Goal: Information Seeking & Learning: Learn about a topic

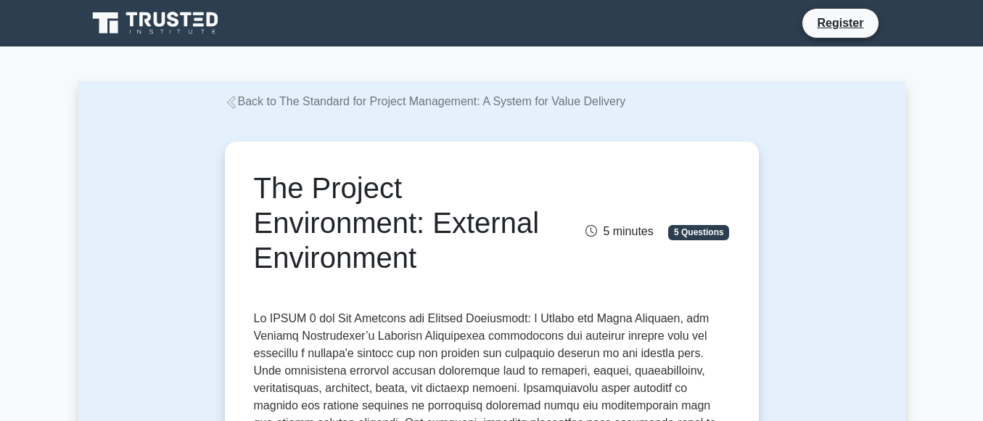
scroll to position [73, 0]
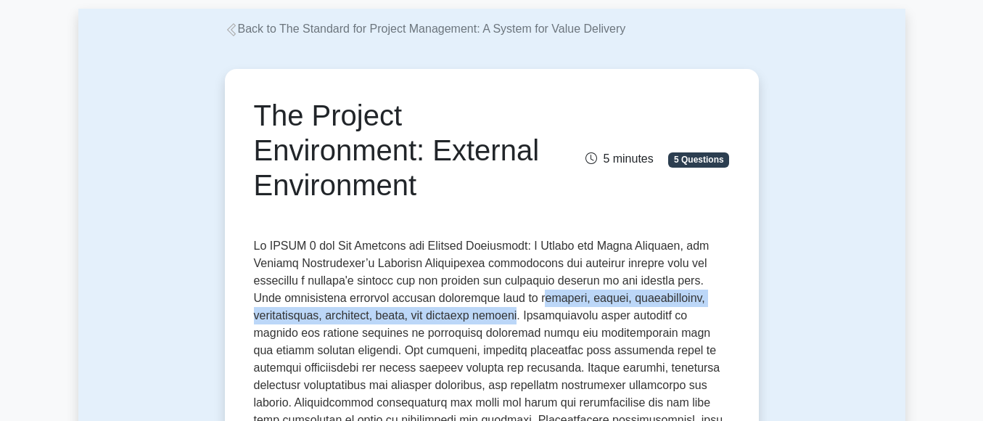
drag, startPoint x: 514, startPoint y: 300, endPoint x: 507, endPoint y: 318, distance: 18.6
drag, startPoint x: 508, startPoint y: 294, endPoint x: 508, endPoint y: 321, distance: 26.8
copy p "economic, social, technological, environmental, political, legal, and cultural …"
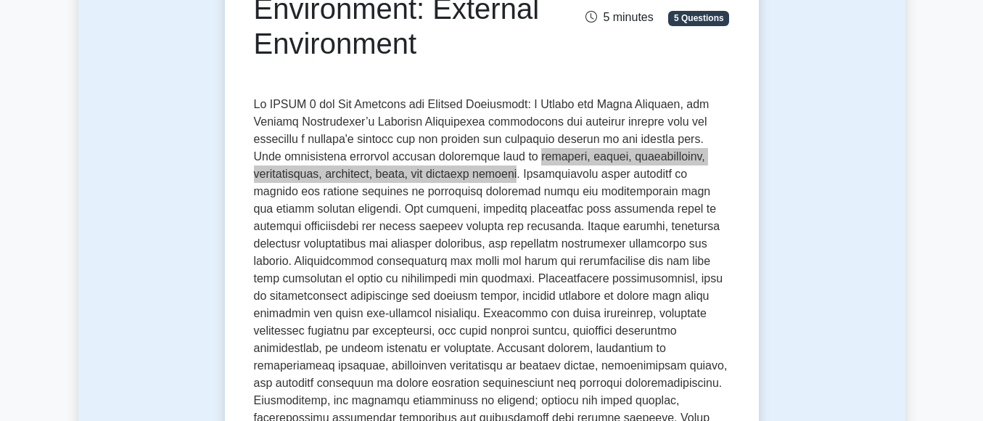
scroll to position [218, 0]
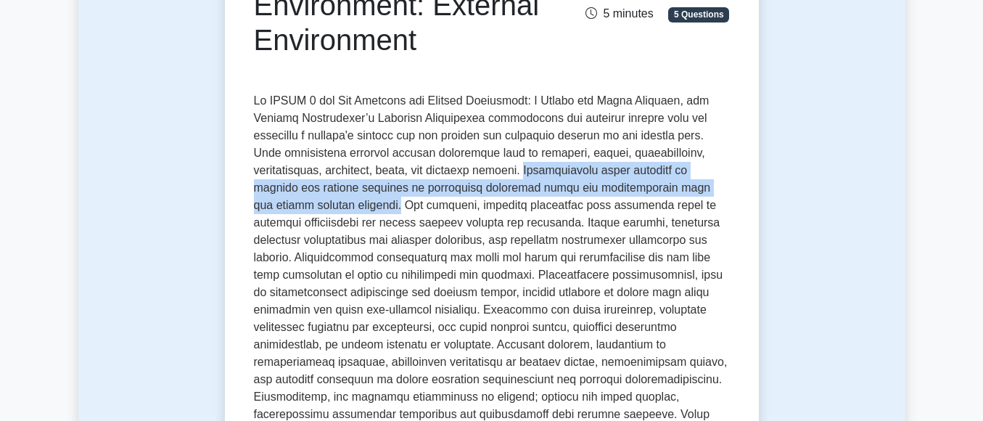
drag, startPoint x: 514, startPoint y: 171, endPoint x: 307, endPoint y: 211, distance: 211.3
click at [307, 211] on p at bounding box center [492, 338] width 476 height 493
copy p "Understanding these elements is crucial for project managers to anticipate pote…"
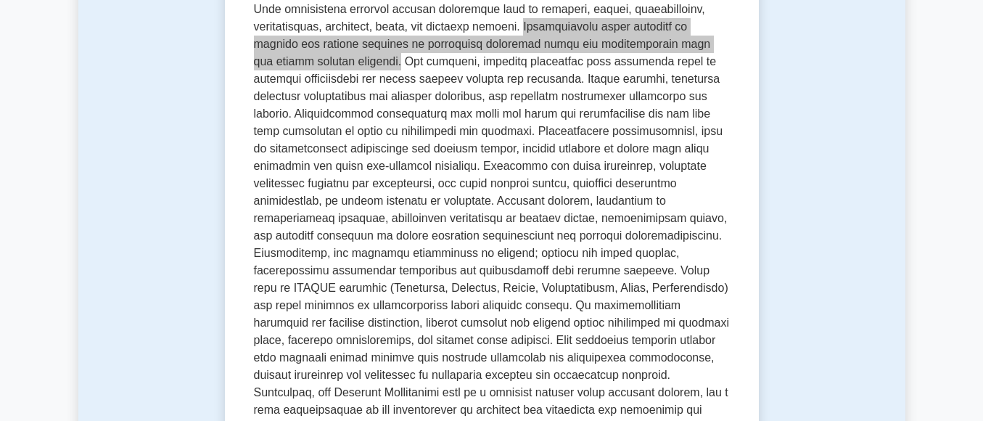
scroll to position [363, 0]
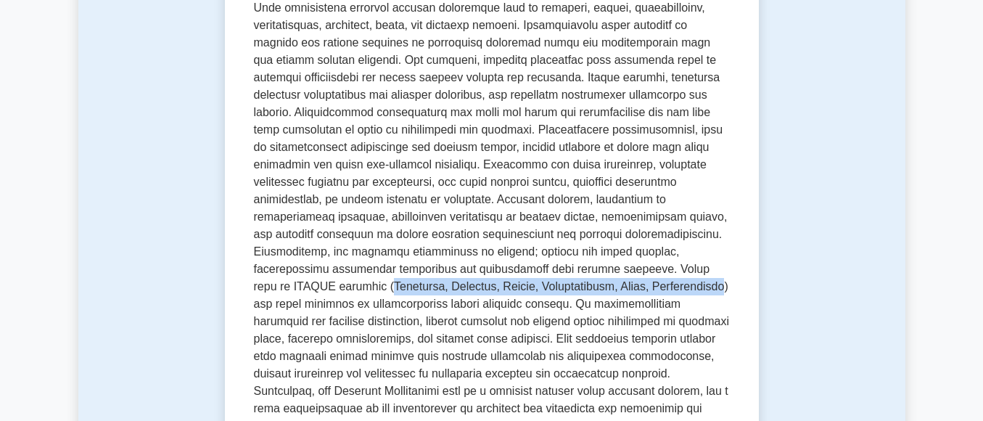
drag, startPoint x: 532, startPoint y: 269, endPoint x: 437, endPoint y: 282, distance: 95.9
click at [437, 282] on p at bounding box center [492, 193] width 476 height 493
copy p "Political, Economic, Social, Technological, Legal, Environmental"
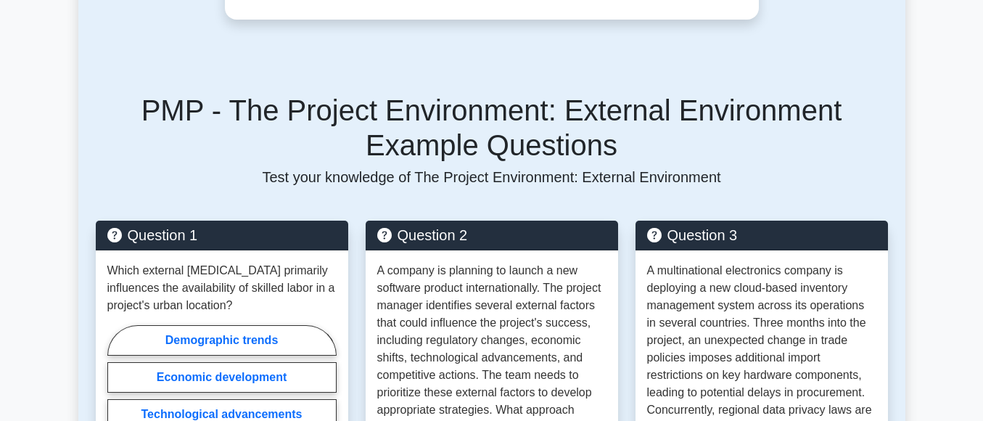
scroll to position [1886, 0]
